Goal: Information Seeking & Learning: Learn about a topic

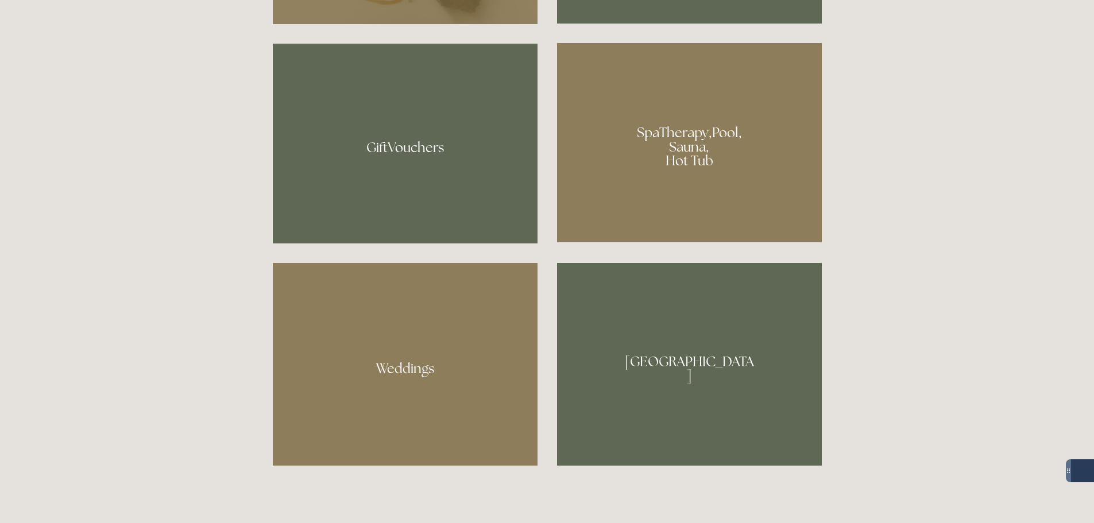
scroll to position [976, 0]
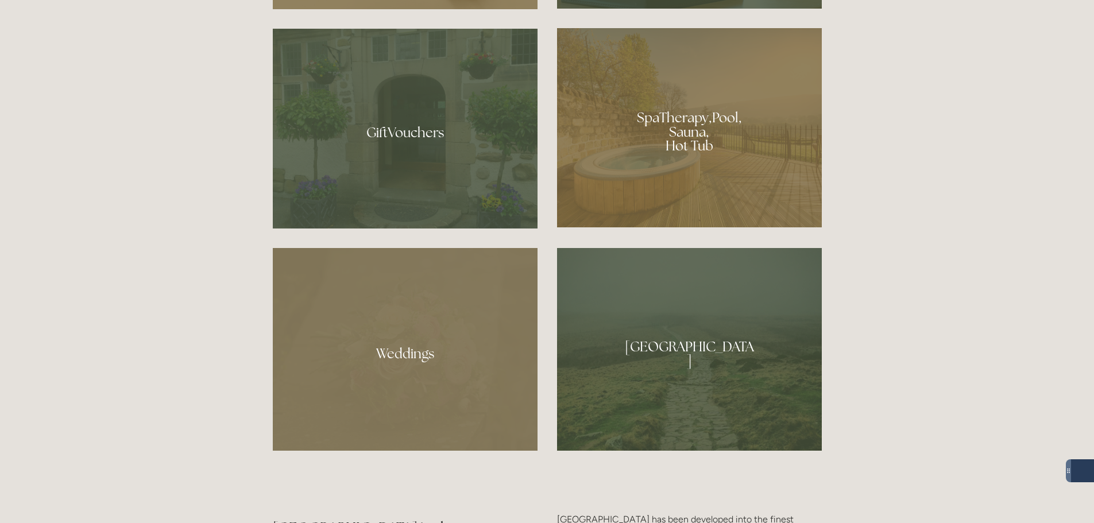
click at [421, 354] on div at bounding box center [405, 349] width 265 height 203
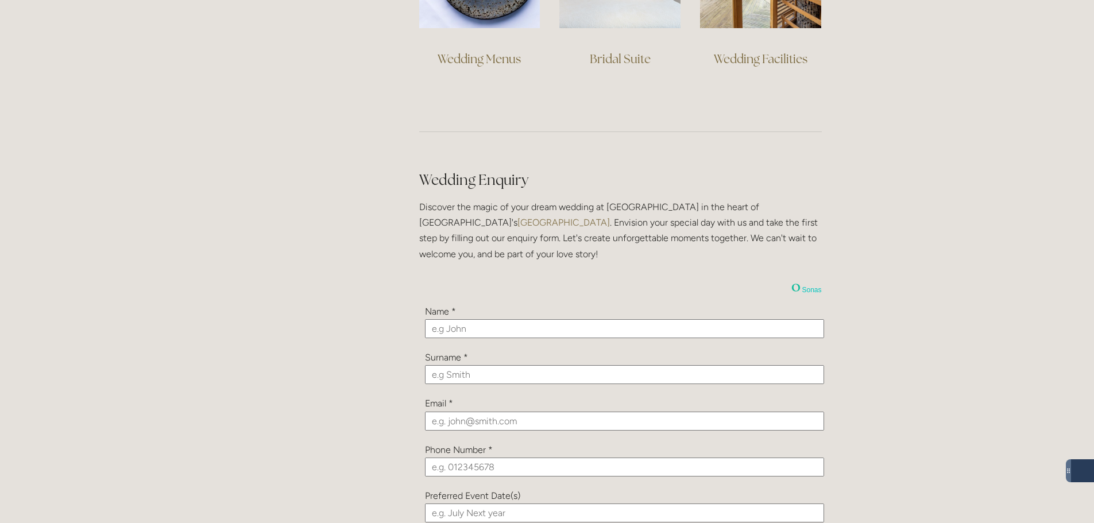
scroll to position [689, 0]
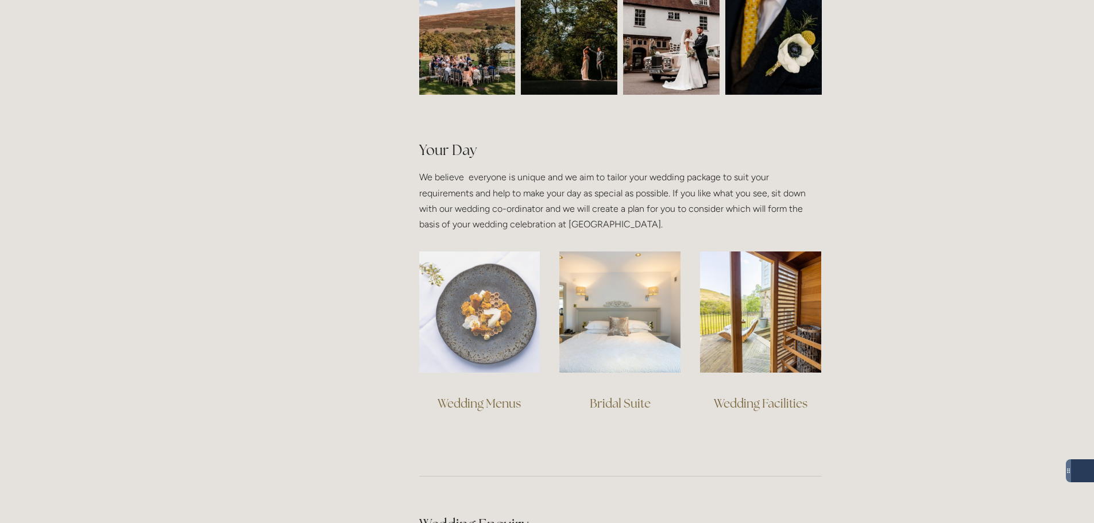
click at [471, 278] on img at bounding box center [479, 311] width 121 height 121
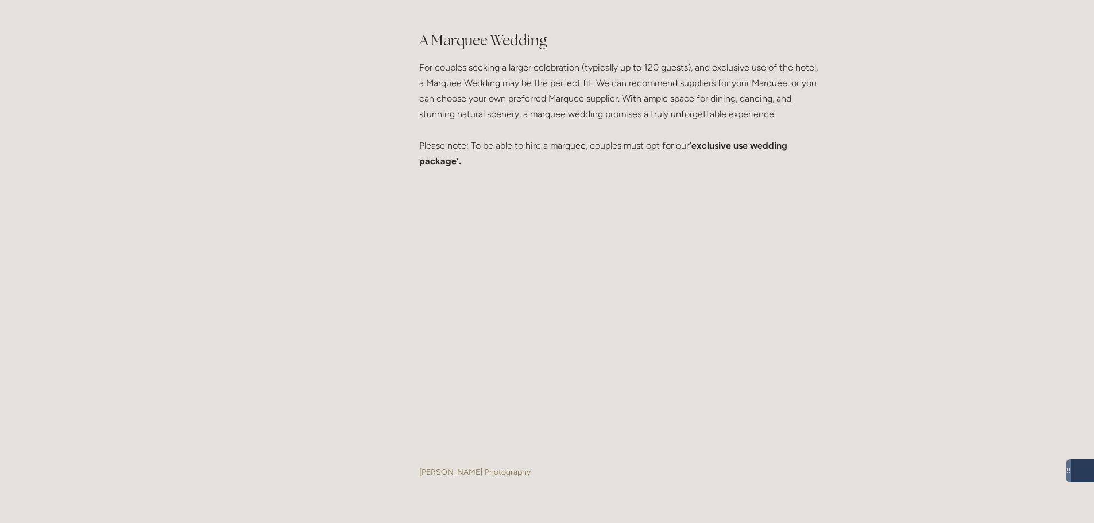
scroll to position [2699, 0]
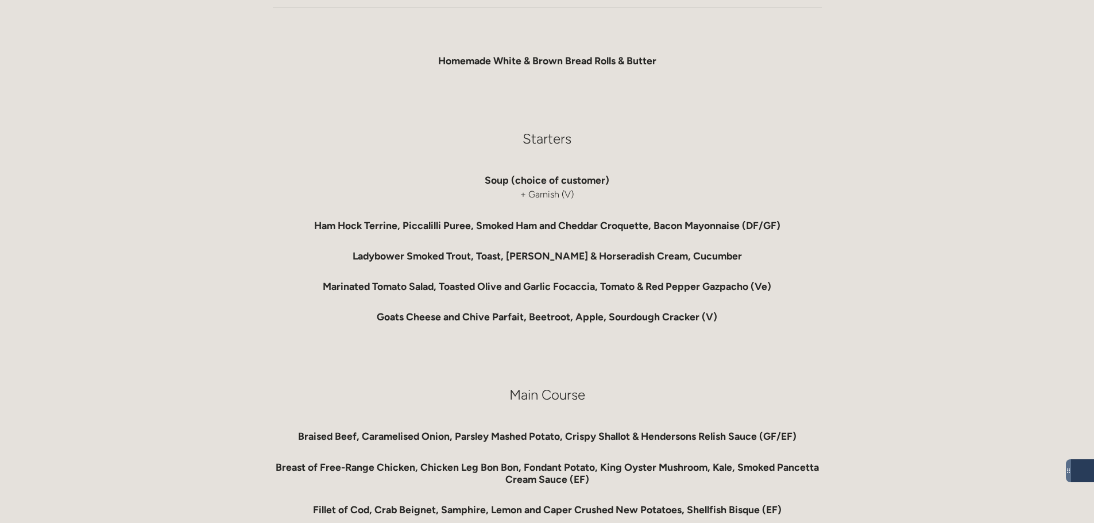
scroll to position [345, 0]
